Goal: Navigation & Orientation: Find specific page/section

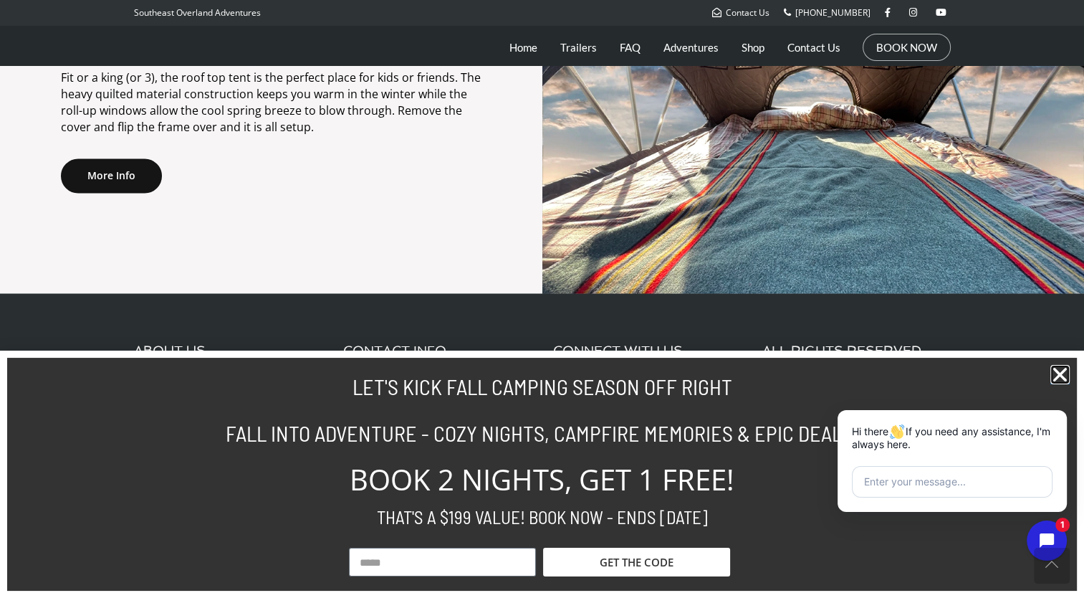
scroll to position [2387, 0]
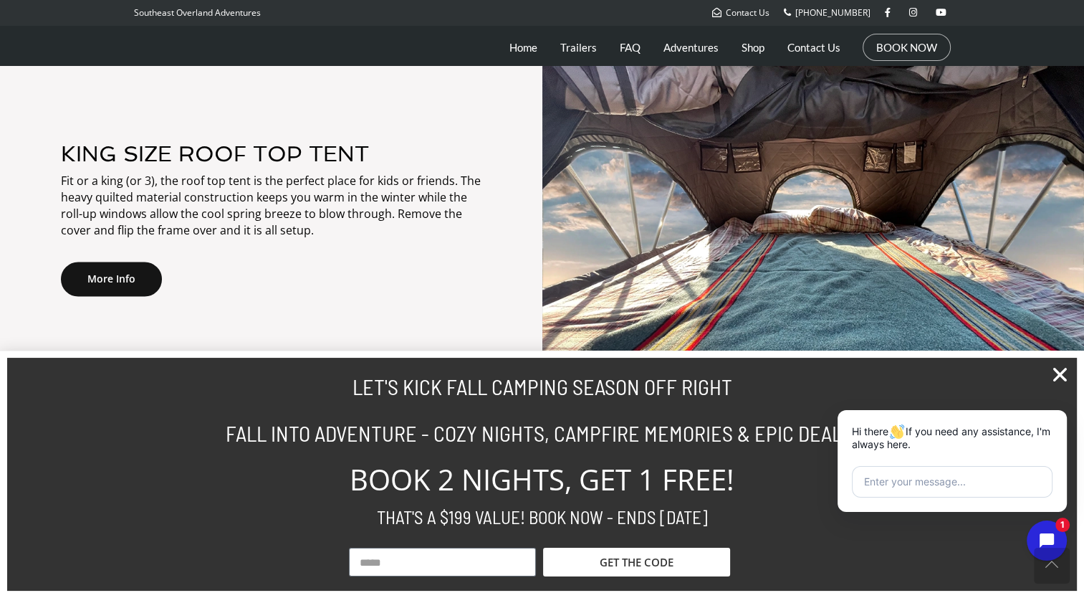
click at [457, 212] on p "Fit or a king (or 3), the roof top tent is the perfect place for kids or friend…" at bounding box center [271, 205] width 421 height 65
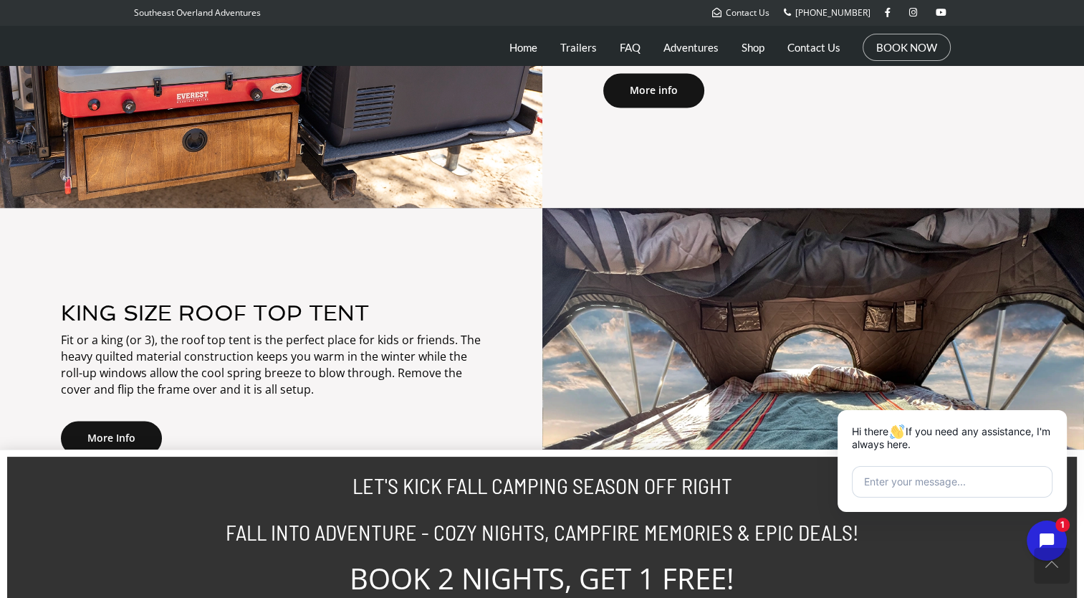
scroll to position [2108, 0]
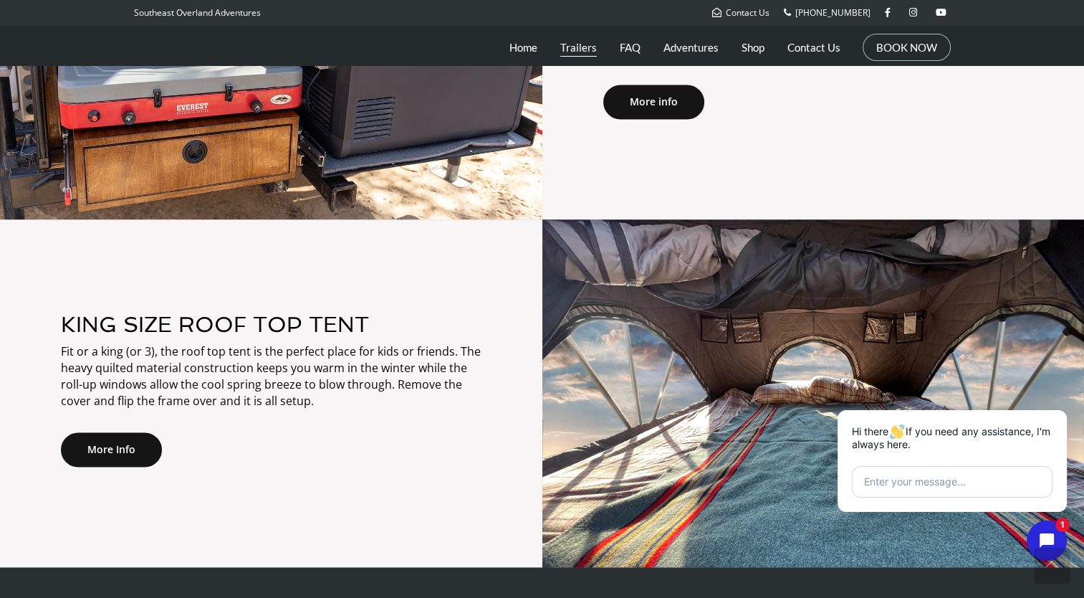
click at [581, 55] on link "Trailers" at bounding box center [578, 47] width 37 height 36
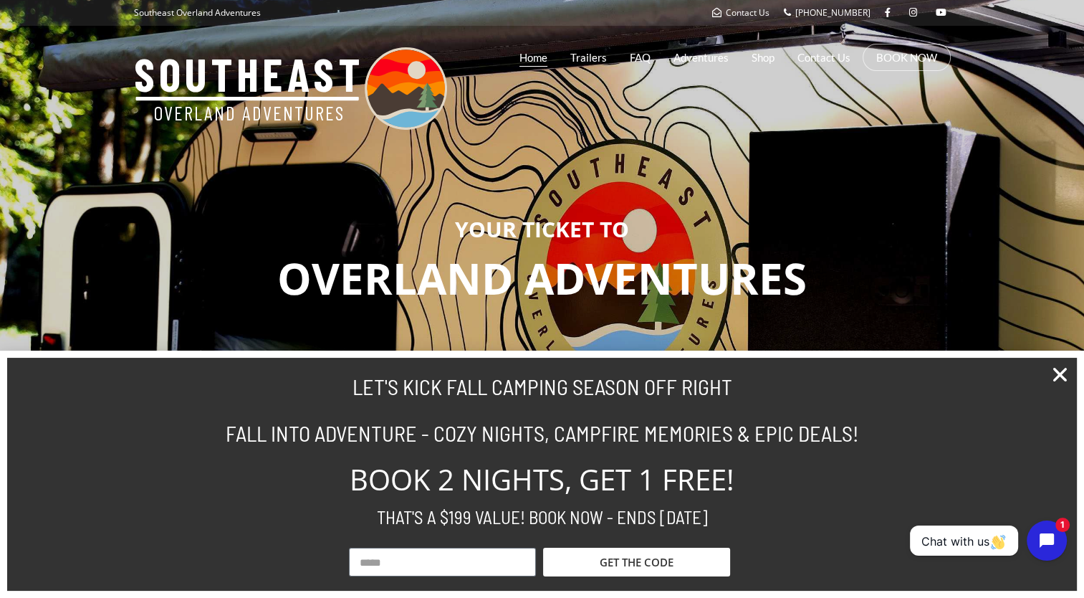
click at [538, 61] on link "Home" at bounding box center [534, 57] width 28 height 36
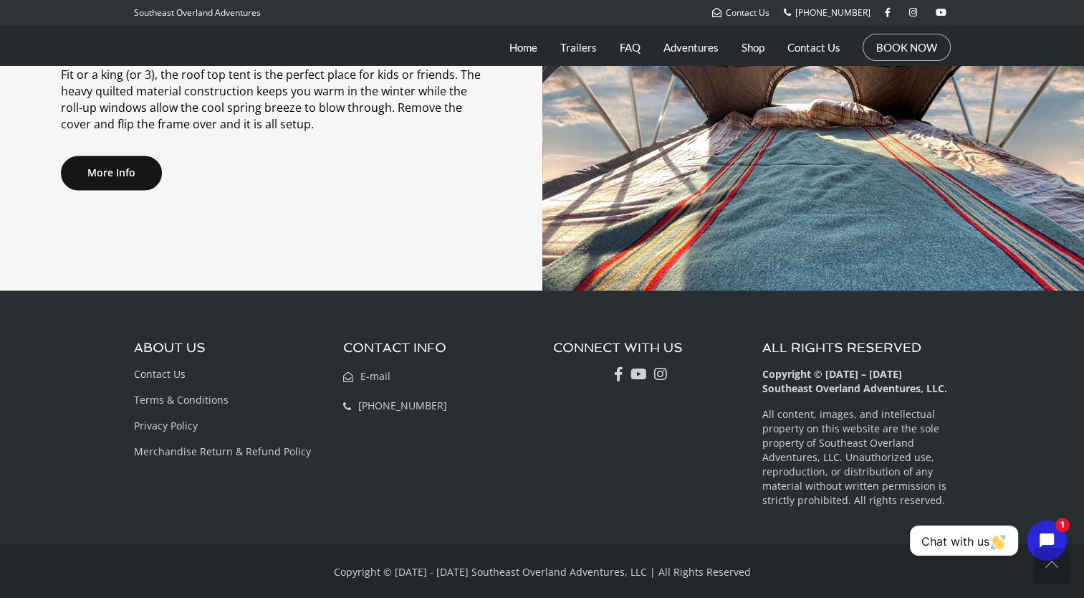
scroll to position [2387, 0]
